Goal: Consume media (video, audio): Consume media (video, audio)

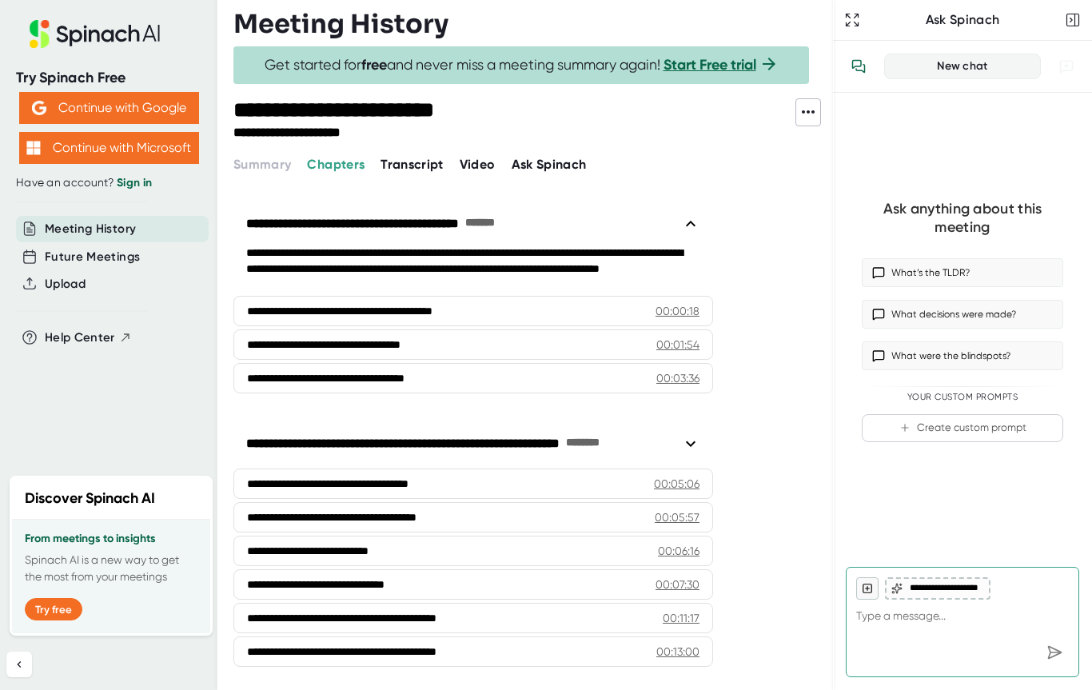
click at [483, 172] on button "Video" at bounding box center [478, 164] width 36 height 19
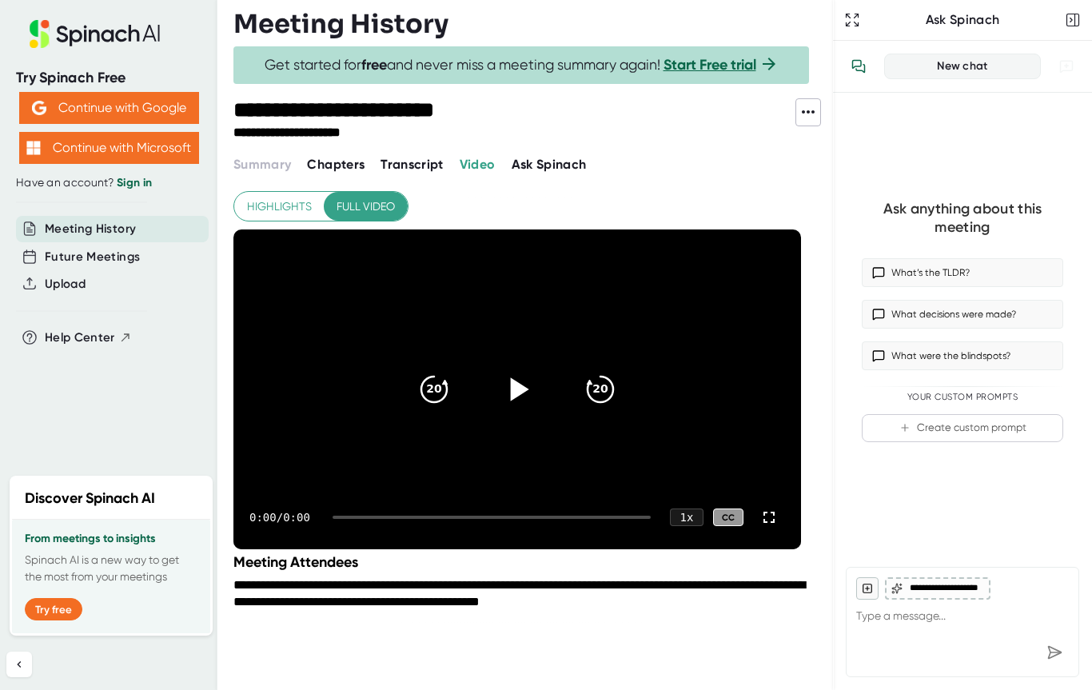
click at [522, 387] on icon at bounding box center [520, 388] width 18 height 23
click at [773, 512] on icon at bounding box center [769, 517] width 11 height 11
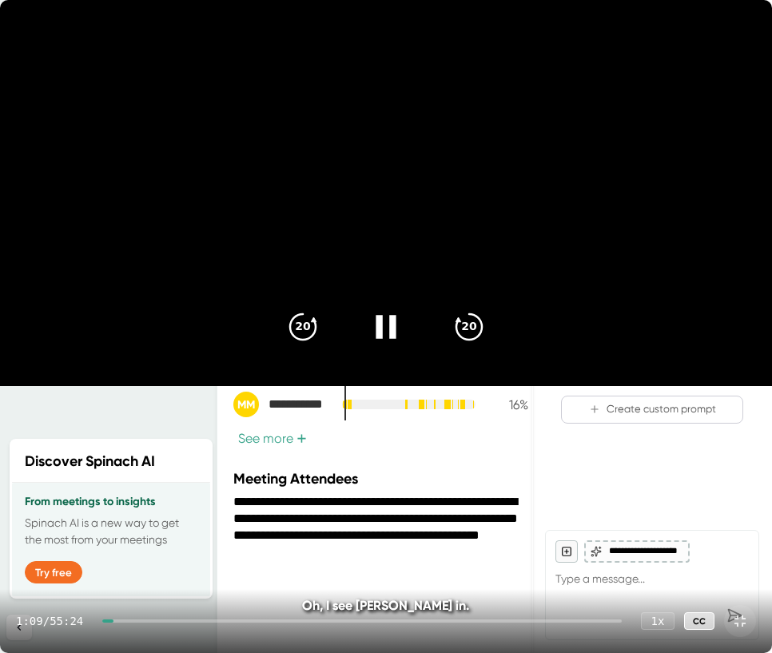
click at [391, 333] on icon at bounding box center [386, 326] width 20 height 23
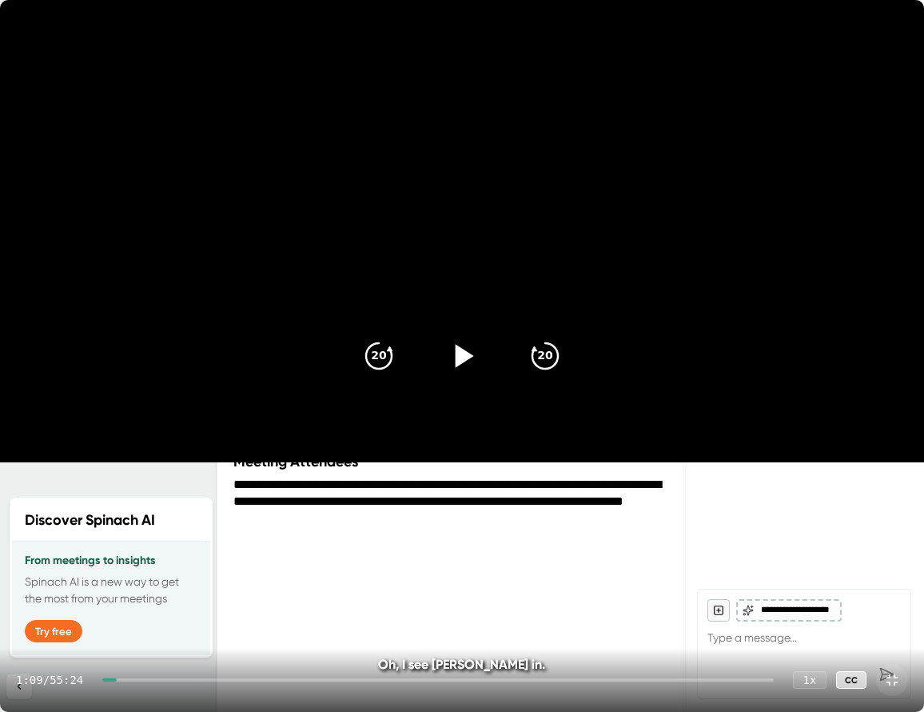
click at [340, 569] on div "20 20 1:09 / 55:24 1 x CC Oh, I see Russell's in. Oh, I see Russell's in." at bounding box center [462, 356] width 924 height 712
click at [484, 362] on div at bounding box center [462, 355] width 67 height 67
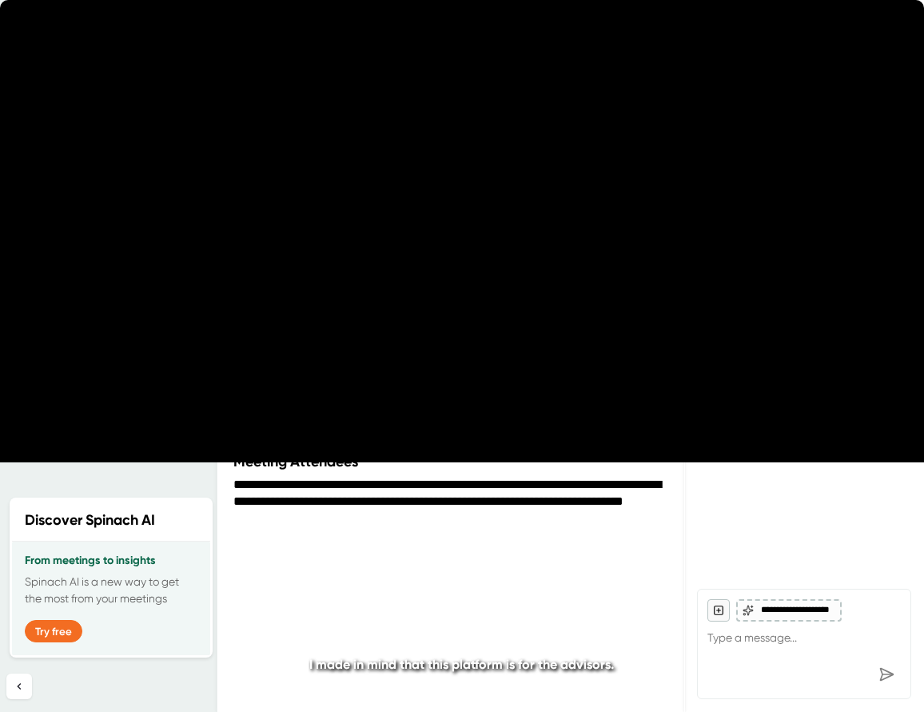
type textarea "x"
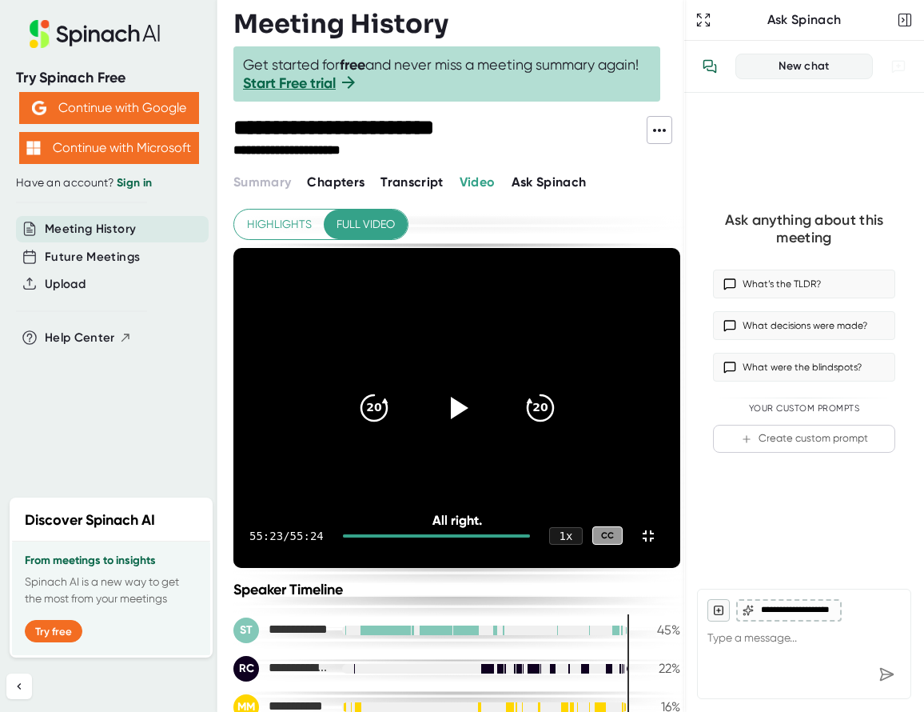
click at [595, 556] on div "20 20 55:23 / 55:24 1 x CC All right. All right." at bounding box center [456, 408] width 447 height 320
